Goal: Check status: Check status

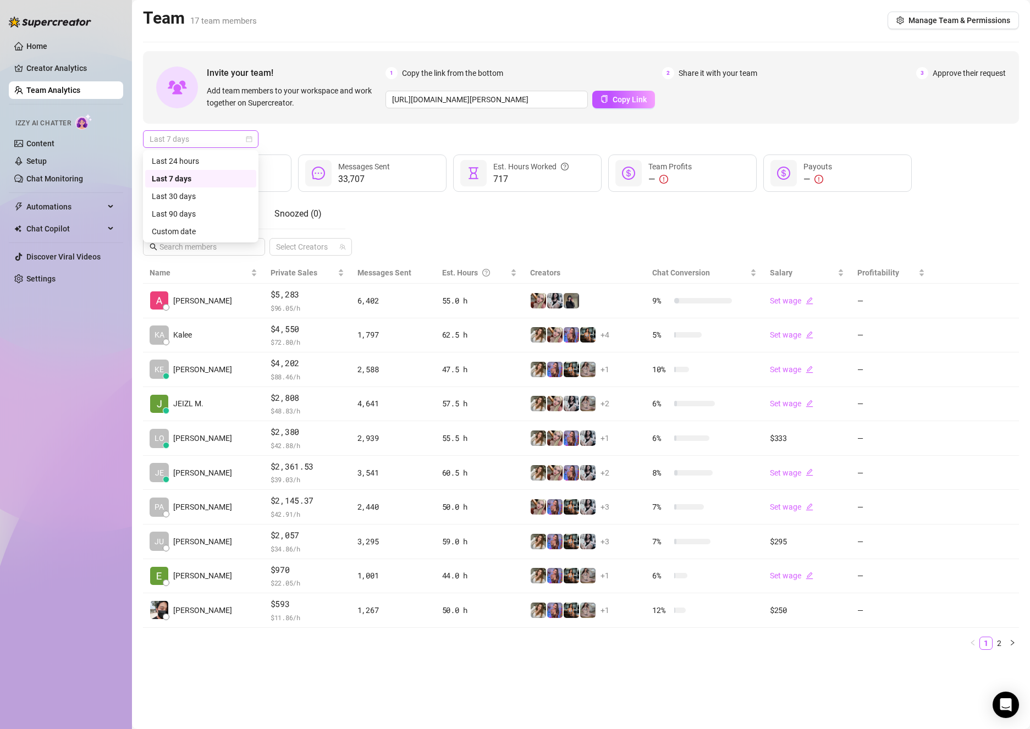
click at [200, 142] on span "Last 7 days" at bounding box center [201, 139] width 102 height 16
click at [178, 233] on div "Custom date" at bounding box center [201, 231] width 98 height 12
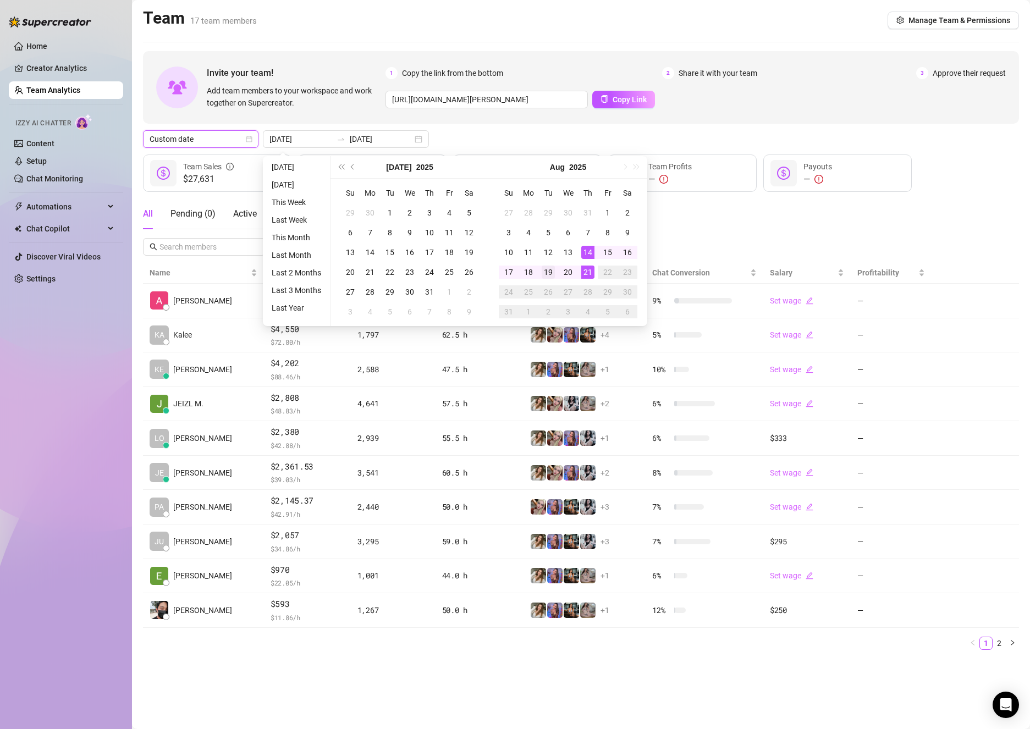
type input "[DATE]"
click at [542, 277] on div "19" at bounding box center [548, 272] width 13 height 13
type input "[DATE]"
click at [589, 271] on div "21" at bounding box center [587, 272] width 13 height 13
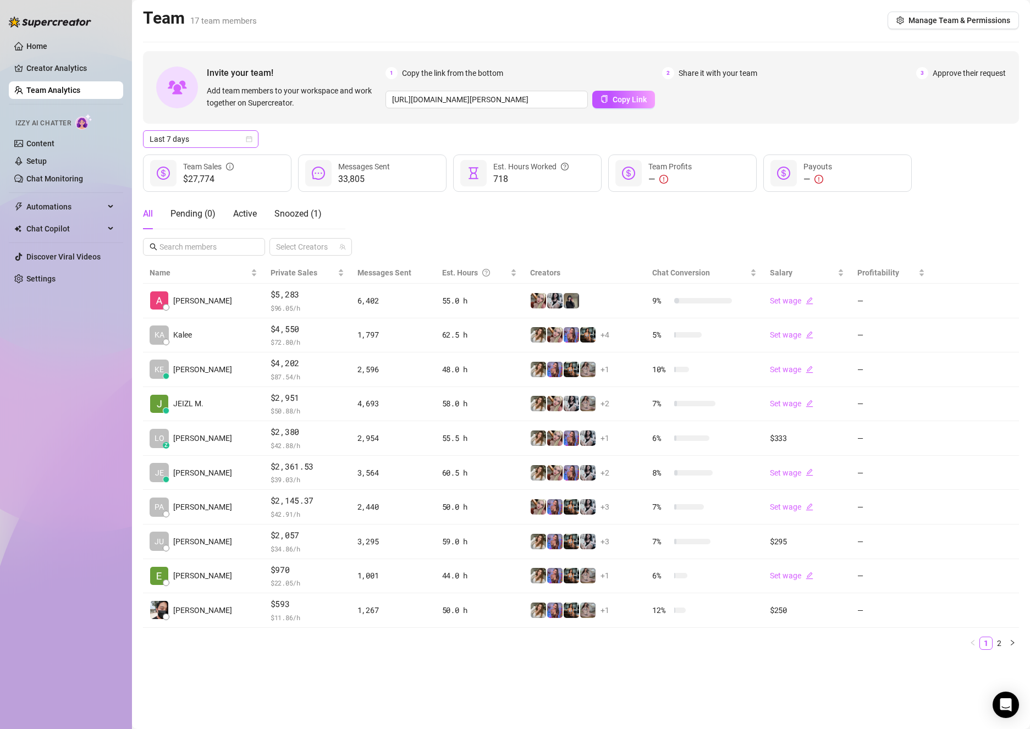
click at [251, 138] on icon "calendar" at bounding box center [249, 139] width 7 height 7
click at [427, 236] on div "All Pending ( 0 ) Active Snoozed ( 1 ) Select Creators" at bounding box center [581, 227] width 876 height 57
